Goal: Use online tool/utility: Use online tool/utility

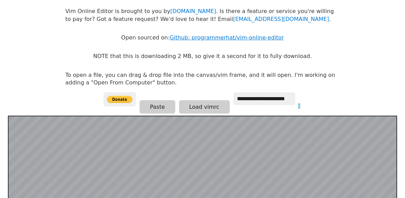
scroll to position [36, 0]
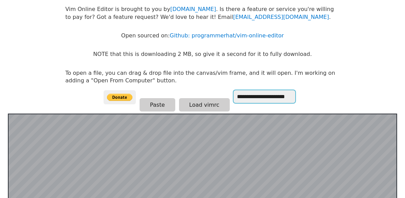
click at [253, 99] on input "**********" at bounding box center [265, 96] width 62 height 13
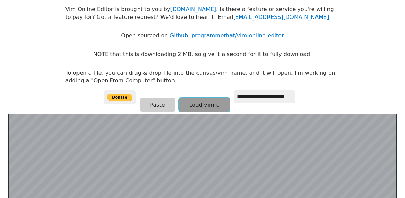
click at [180, 105] on button "Load vimrc" at bounding box center [204, 104] width 51 height 13
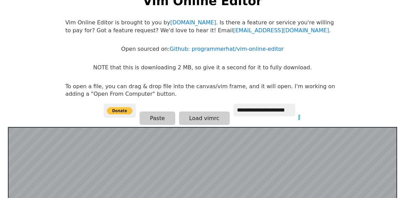
scroll to position [23, 0]
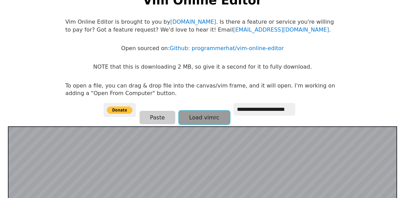
click at [191, 114] on button "Load vimrc" at bounding box center [204, 117] width 51 height 13
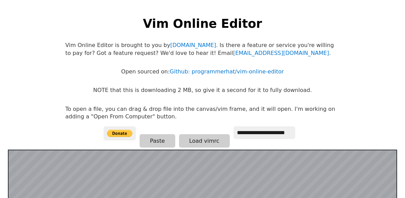
scroll to position [134, 0]
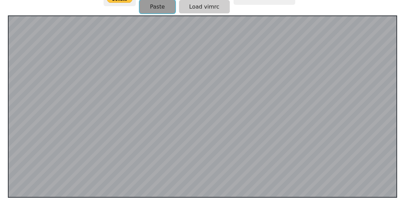
click at [152, 3] on button "Paste" at bounding box center [157, 6] width 35 height 13
